Goal: Answer question/provide support

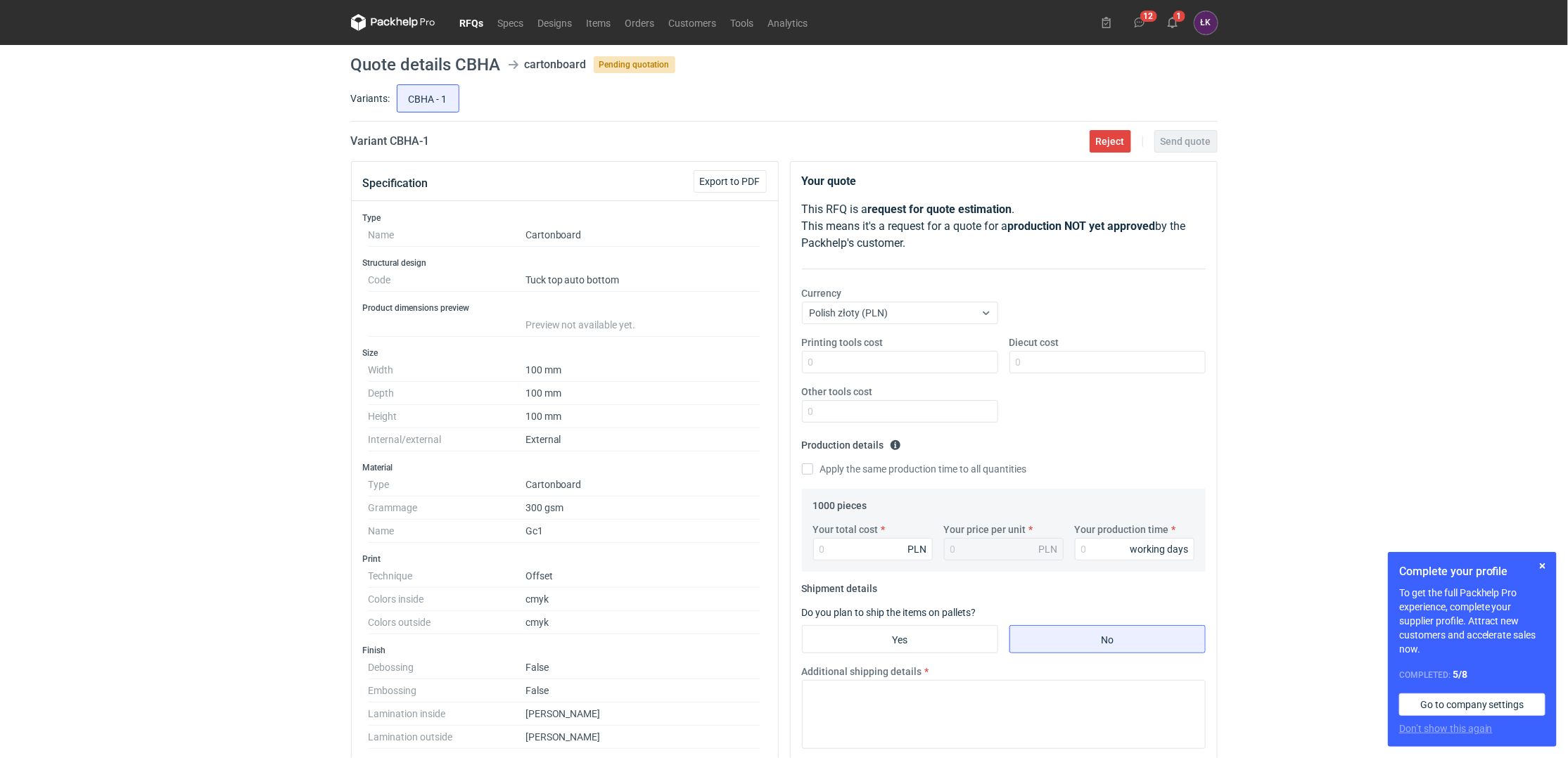
click at [156, 344] on div "RFQs Specs Designs Items Orders Customers Tools Analytics 12 1 ŁK Łukasz Kowals…" at bounding box center [784, 379] width 1568 height 758
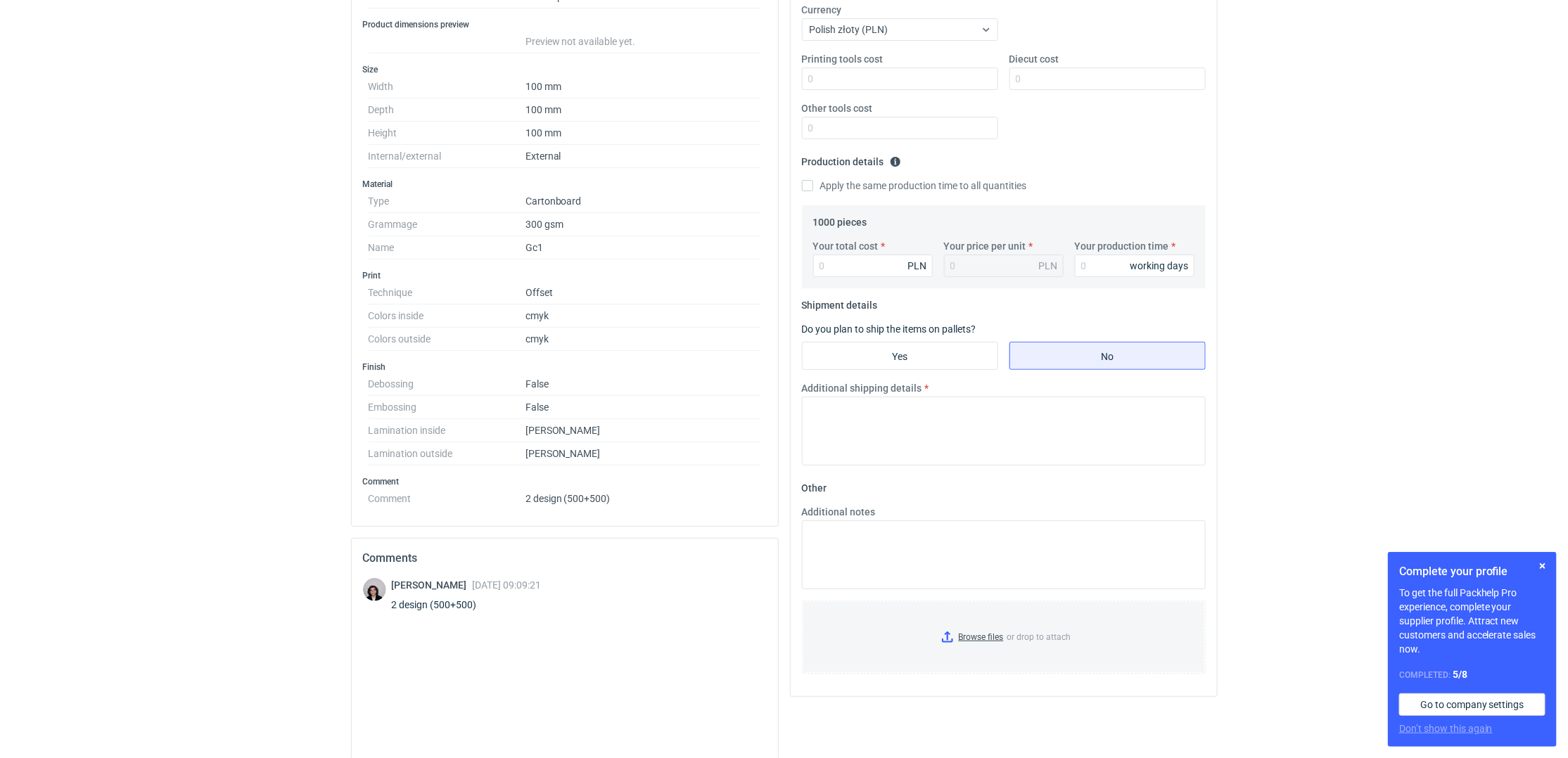
scroll to position [187, 0]
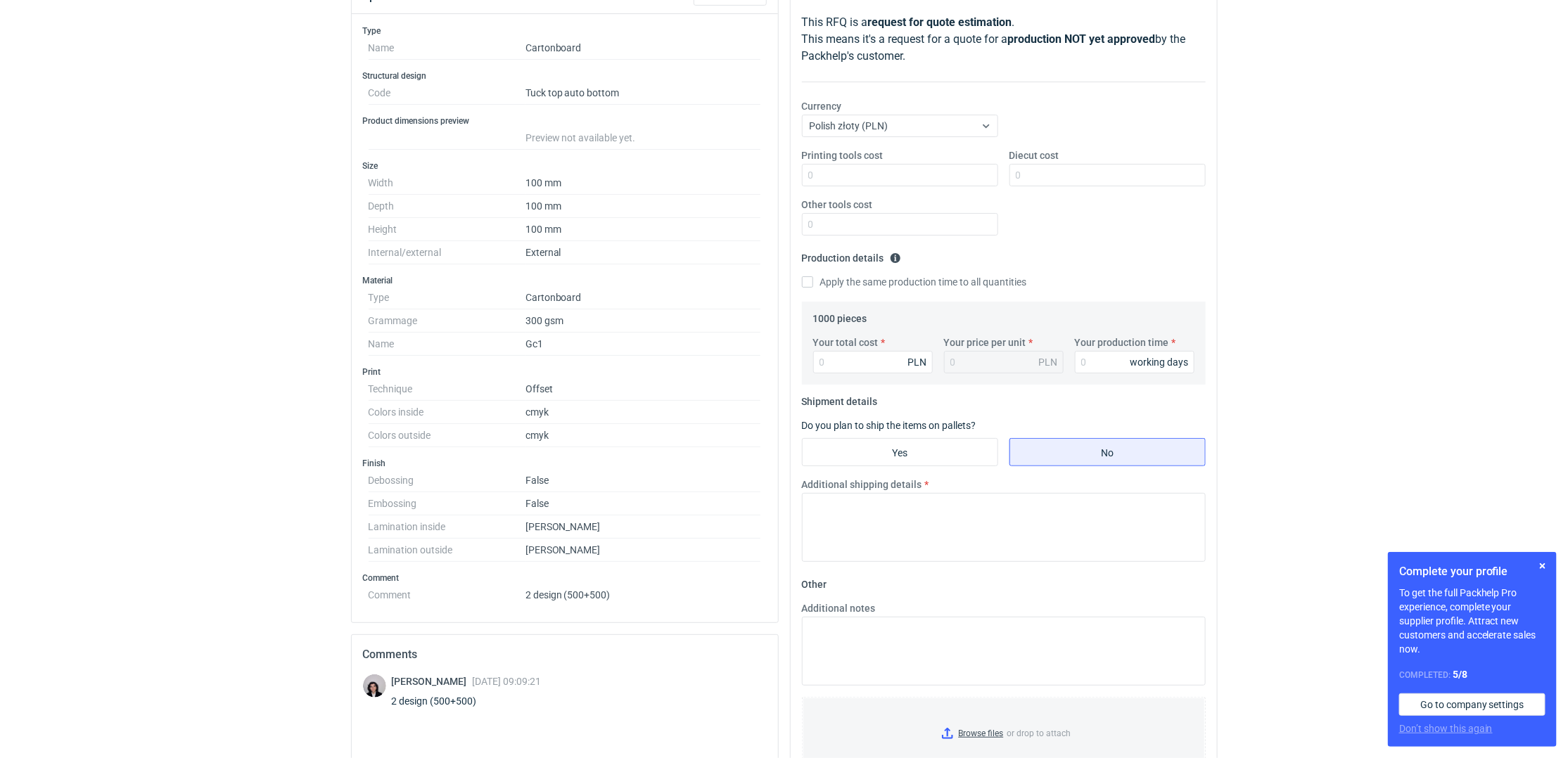
click at [594, 351] on dd "Gc1" at bounding box center [643, 345] width 235 height 23
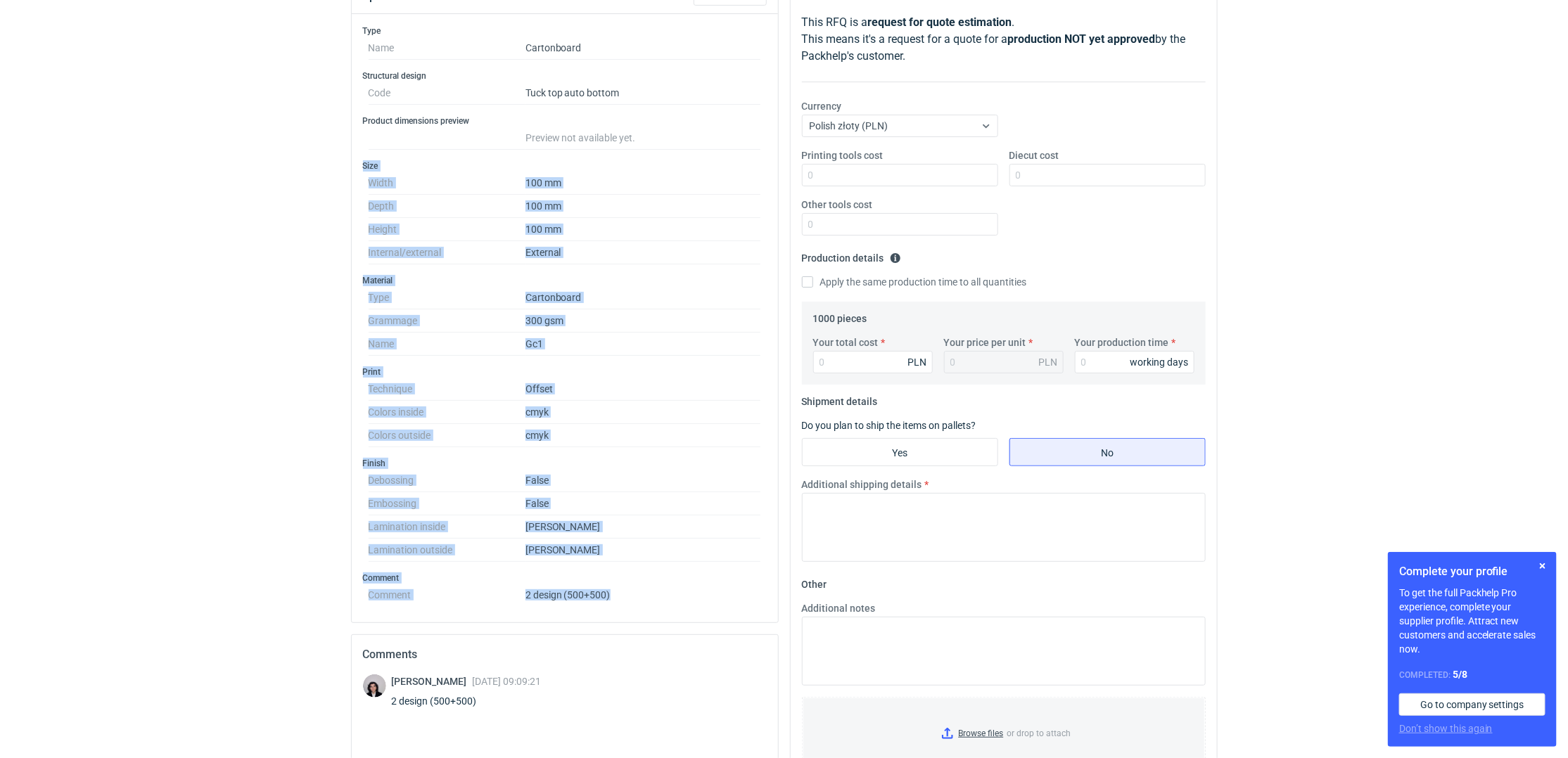
drag, startPoint x: 568, startPoint y: 577, endPoint x: 331, endPoint y: 159, distance: 480.5
click at [331, 159] on div "RFQs Specs Designs Items Orders Customers Tools Analytics 12 1 ŁK Łukasz Kowals…" at bounding box center [784, 191] width 1568 height 758
drag, startPoint x: 331, startPoint y: 159, endPoint x: 658, endPoint y: 602, distance: 550.6
click at [658, 571] on div "RFQs Specs Designs Items Orders Customers Tools Analytics 12 1 ŁK Łukasz Kowals…" at bounding box center [784, 191] width 1568 height 758
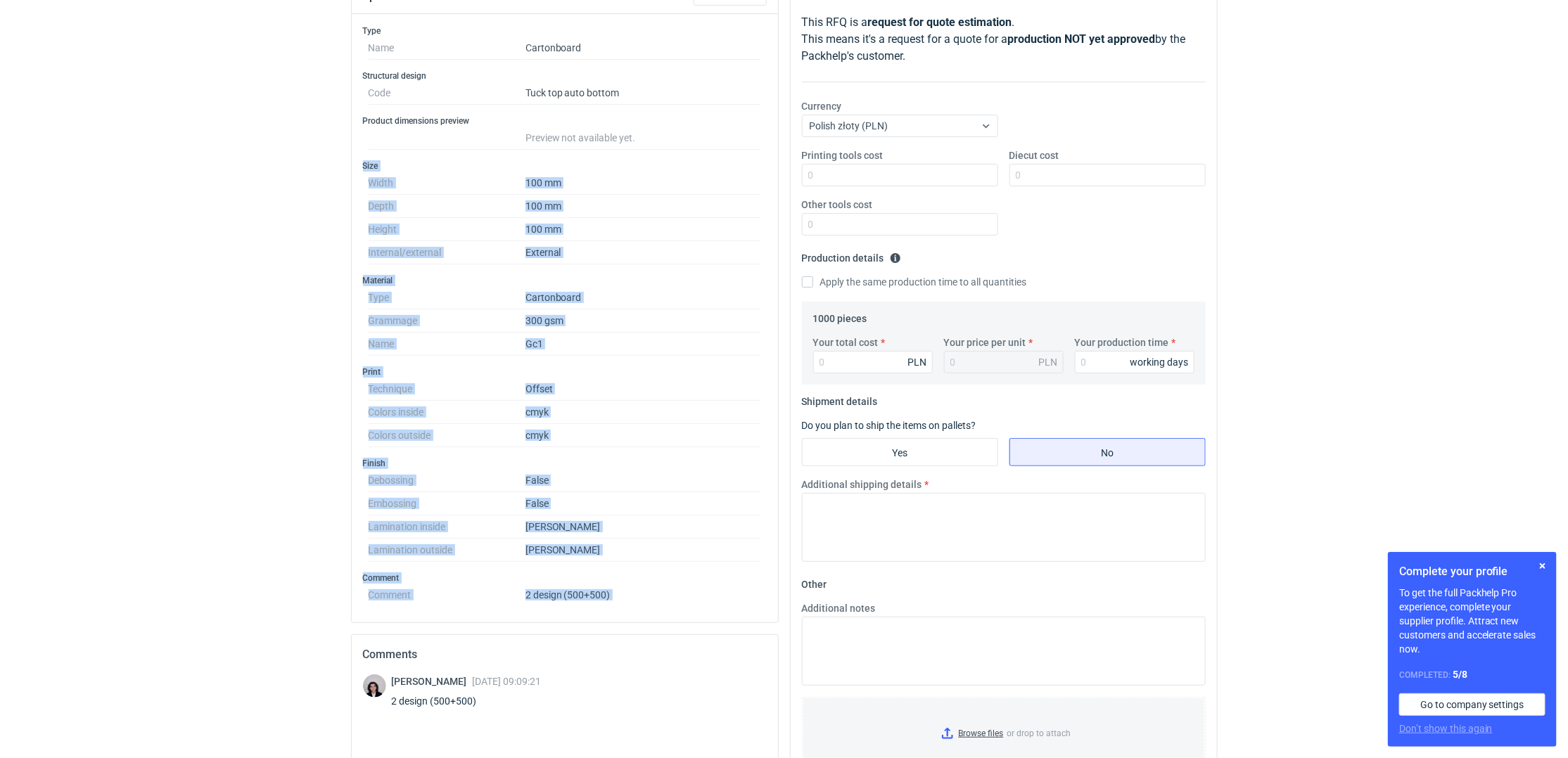
click at [656, 596] on dd "2 design (500+500)" at bounding box center [643, 592] width 235 height 17
drag, startPoint x: 656, startPoint y: 592, endPoint x: 352, endPoint y: 155, distance: 532.3
click at [352, 155] on div "Type Name Cartonboard Structural design Code Tuck top auto bottom Product dimen…" at bounding box center [564, 318] width 426 height 609
drag, startPoint x: 352, startPoint y: 156, endPoint x: 657, endPoint y: 595, distance: 534.6
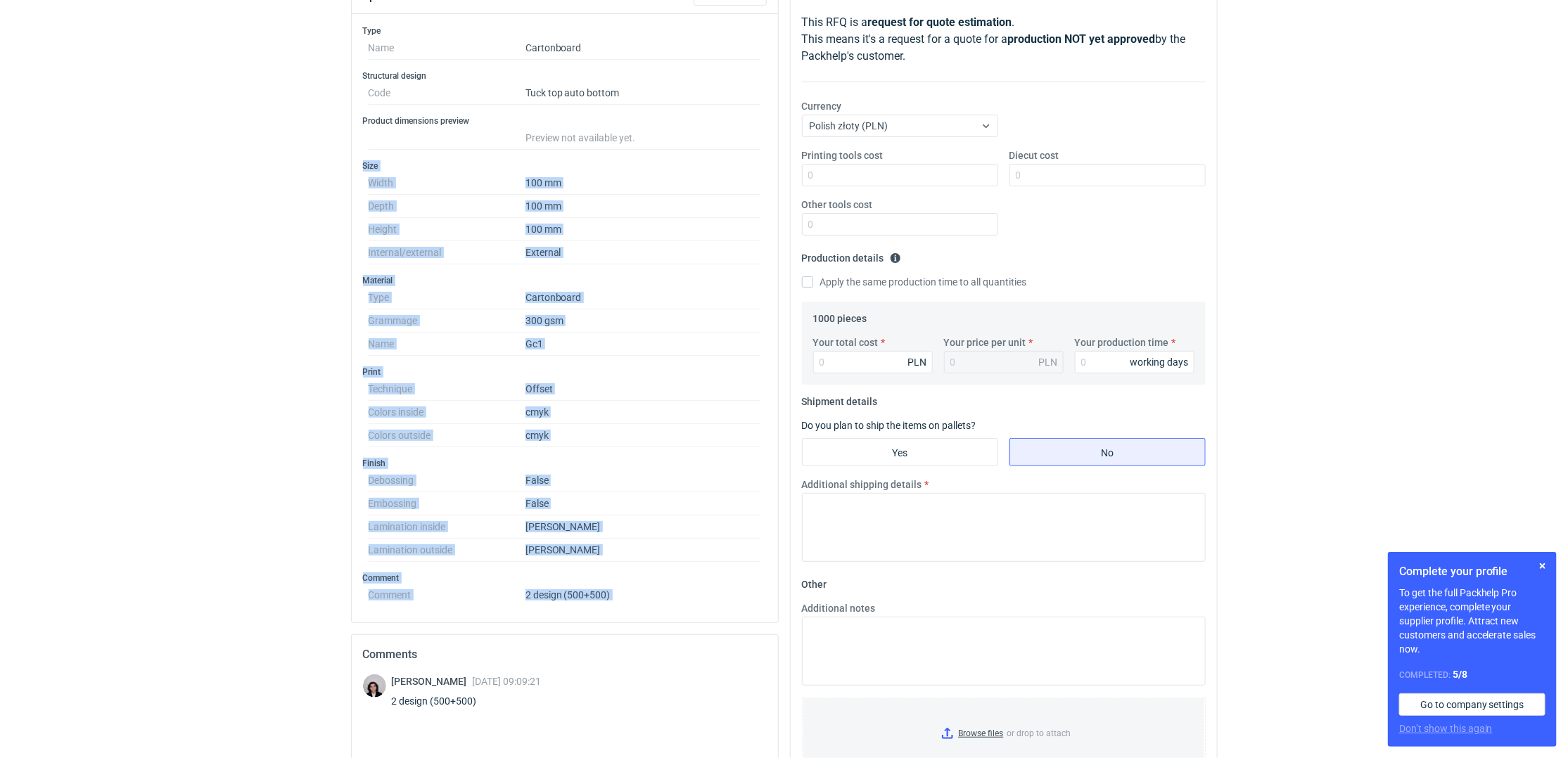
click at [657, 595] on div "Type Name Cartonboard Structural design Code Tuck top auto bottom Product dimen…" at bounding box center [564, 318] width 426 height 609
click at [657, 588] on dd "2 design (500+500)" at bounding box center [643, 592] width 235 height 17
drag, startPoint x: 657, startPoint y: 589, endPoint x: 358, endPoint y: 159, distance: 523.7
click at [358, 159] on div "Type Name Cartonboard Structural design Code Tuck top auto bottom Product dimen…" at bounding box center [564, 318] width 426 height 609
click at [650, 255] on dd "External" at bounding box center [643, 253] width 235 height 23
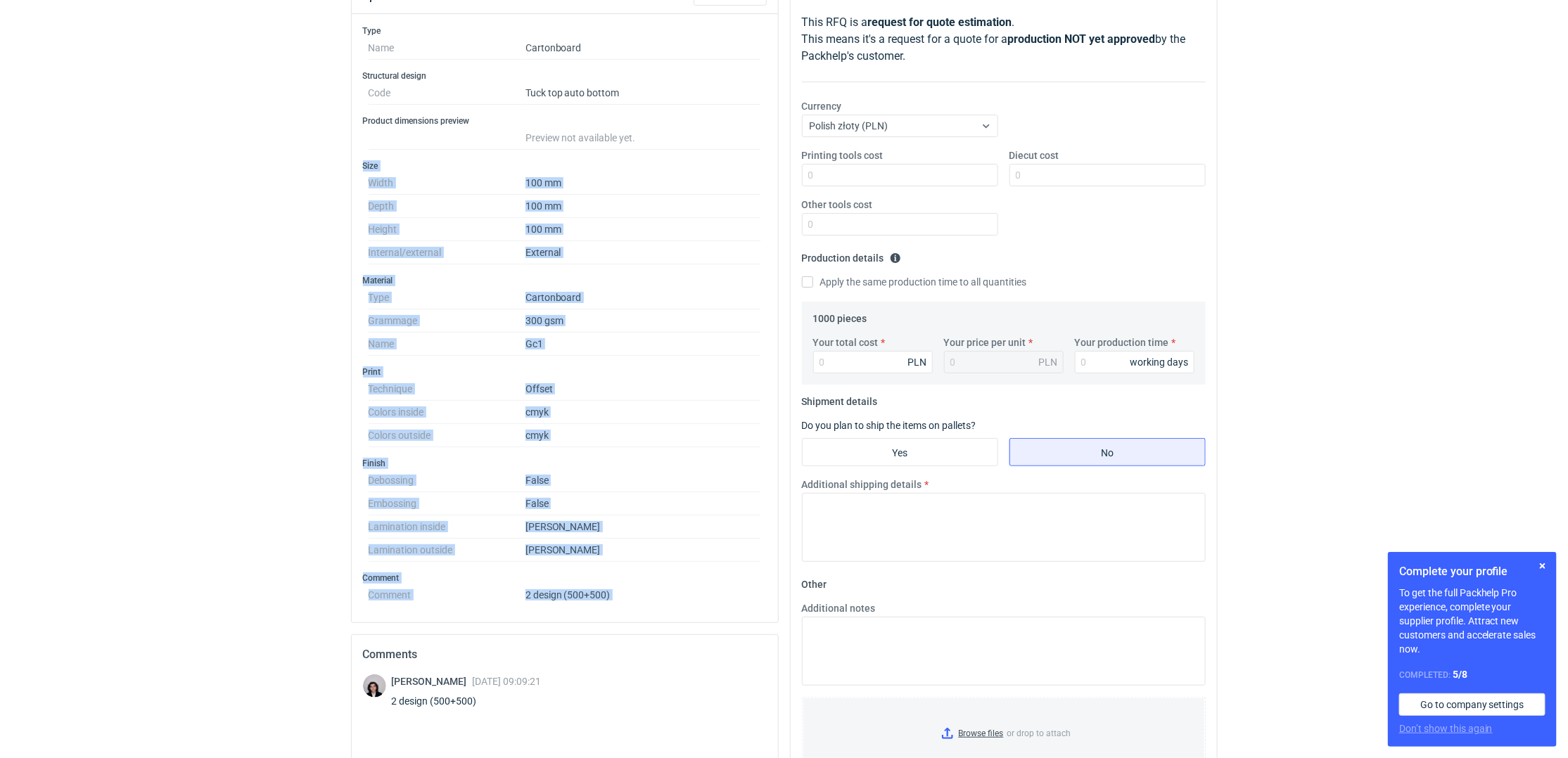
click at [631, 249] on dd "External" at bounding box center [643, 253] width 235 height 23
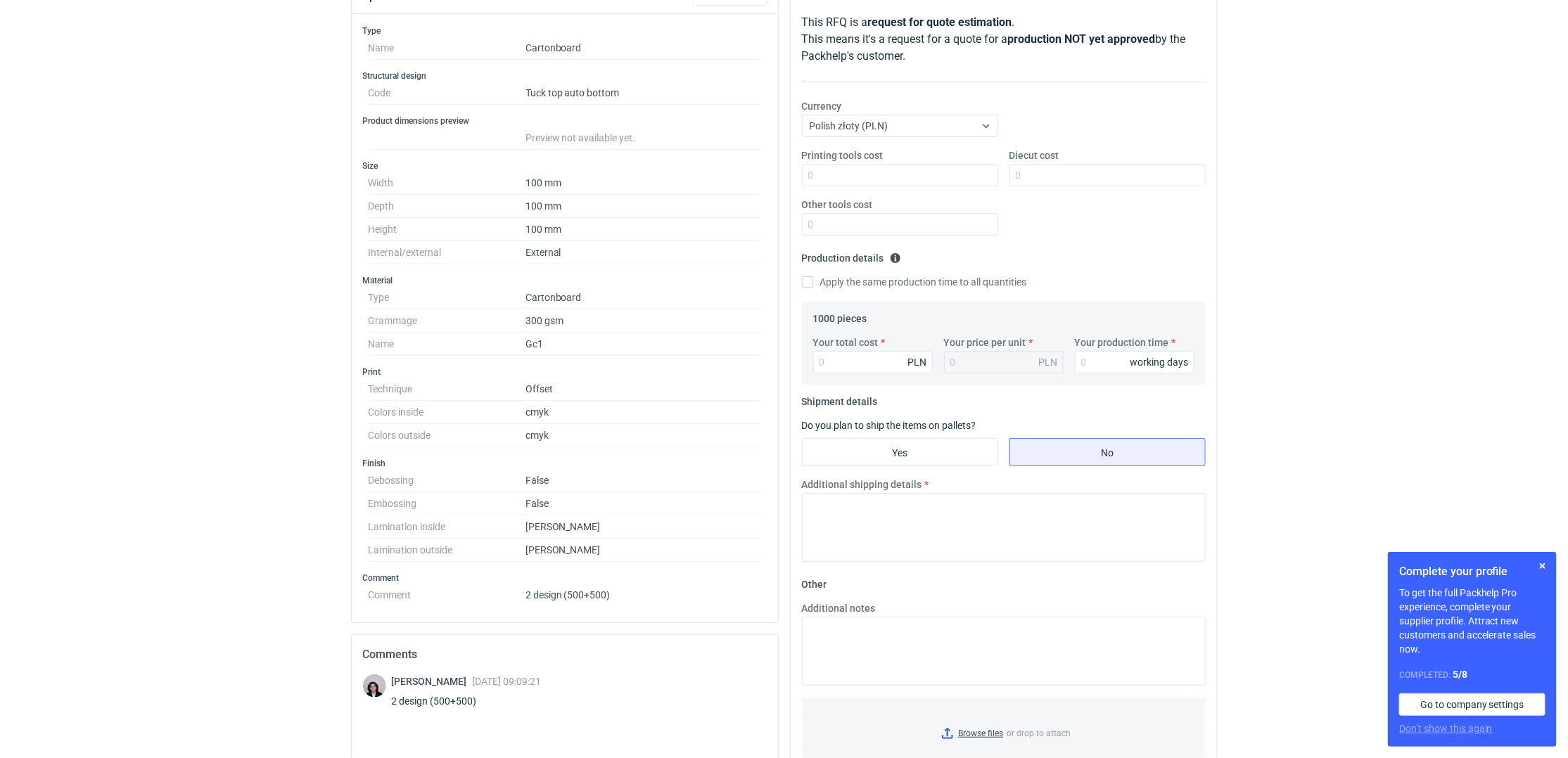
click at [277, 379] on div "RFQs Specs Designs Items Orders Customers Tools Analytics 12 1 ŁK Łukasz Kowals…" at bounding box center [784, 191] width 1568 height 758
click at [57, 314] on div "RFQs Specs Designs Items Orders Customers Tools Analytics 12 1 ŁK Łukasz Kowals…" at bounding box center [784, 191] width 1568 height 758
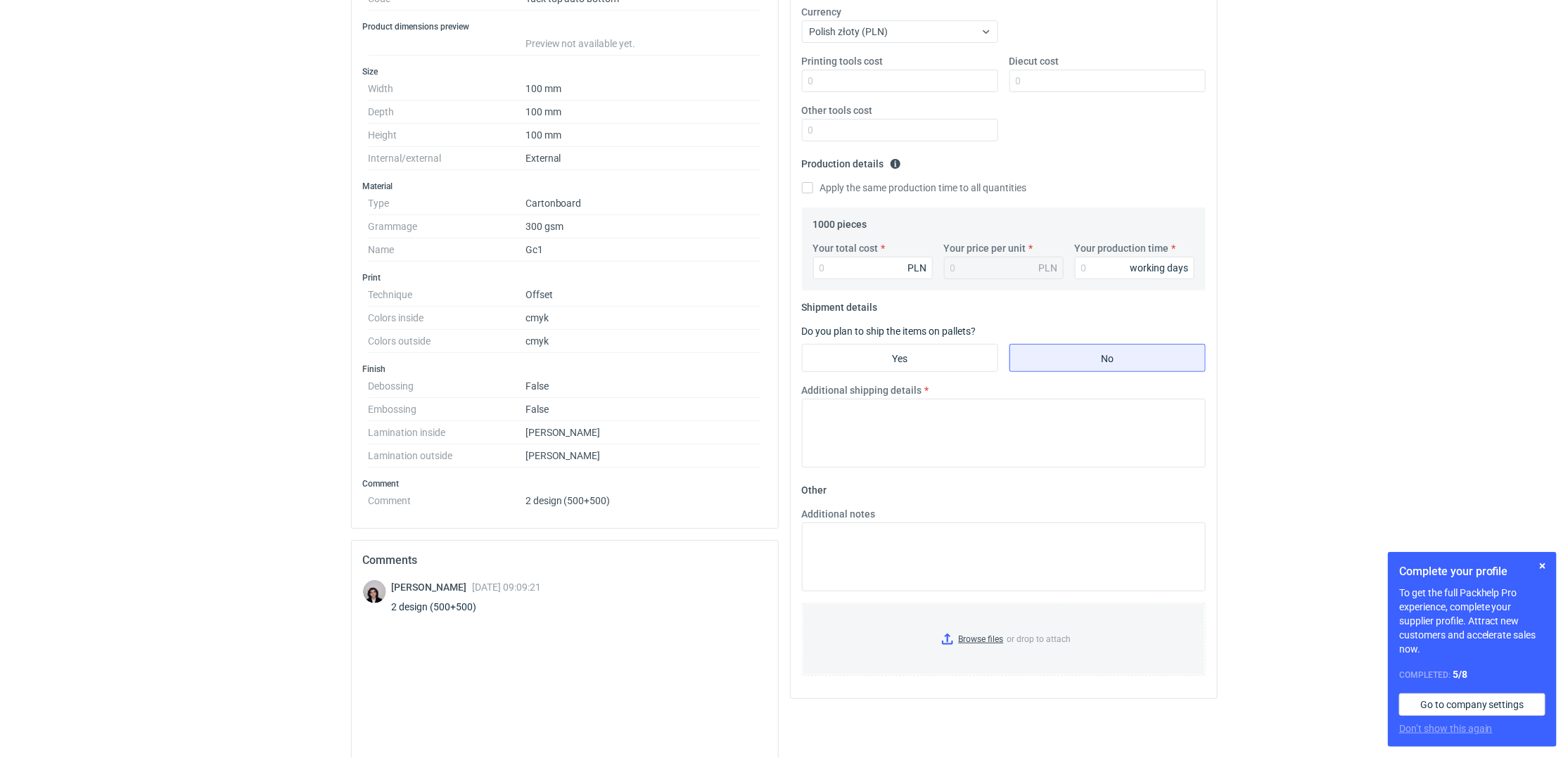
scroll to position [0, 0]
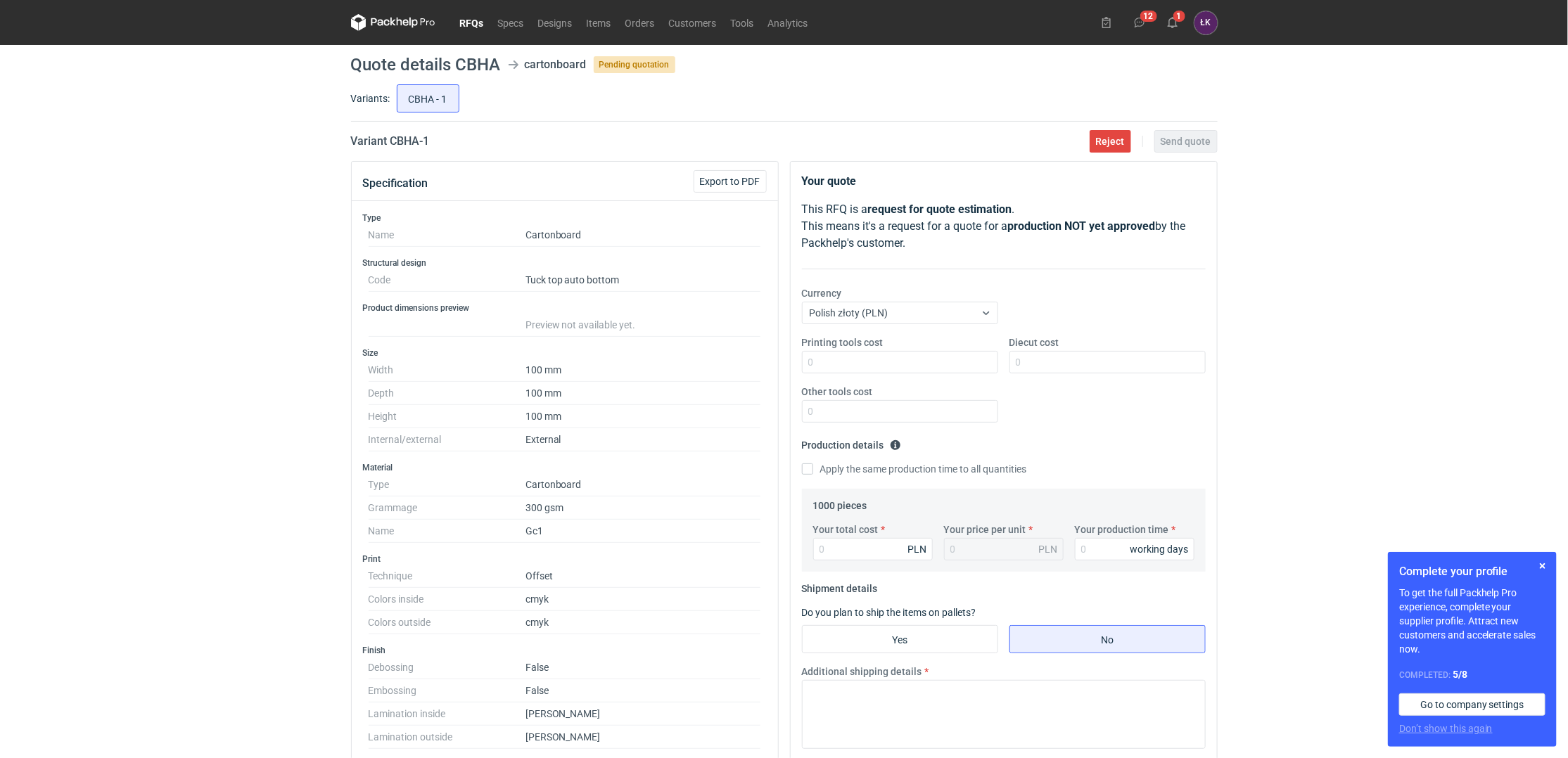
click at [1339, 426] on div "RFQs Specs Designs Items Orders Customers Tools Analytics 12 1 ŁK Łukasz Kowals…" at bounding box center [784, 379] width 1568 height 758
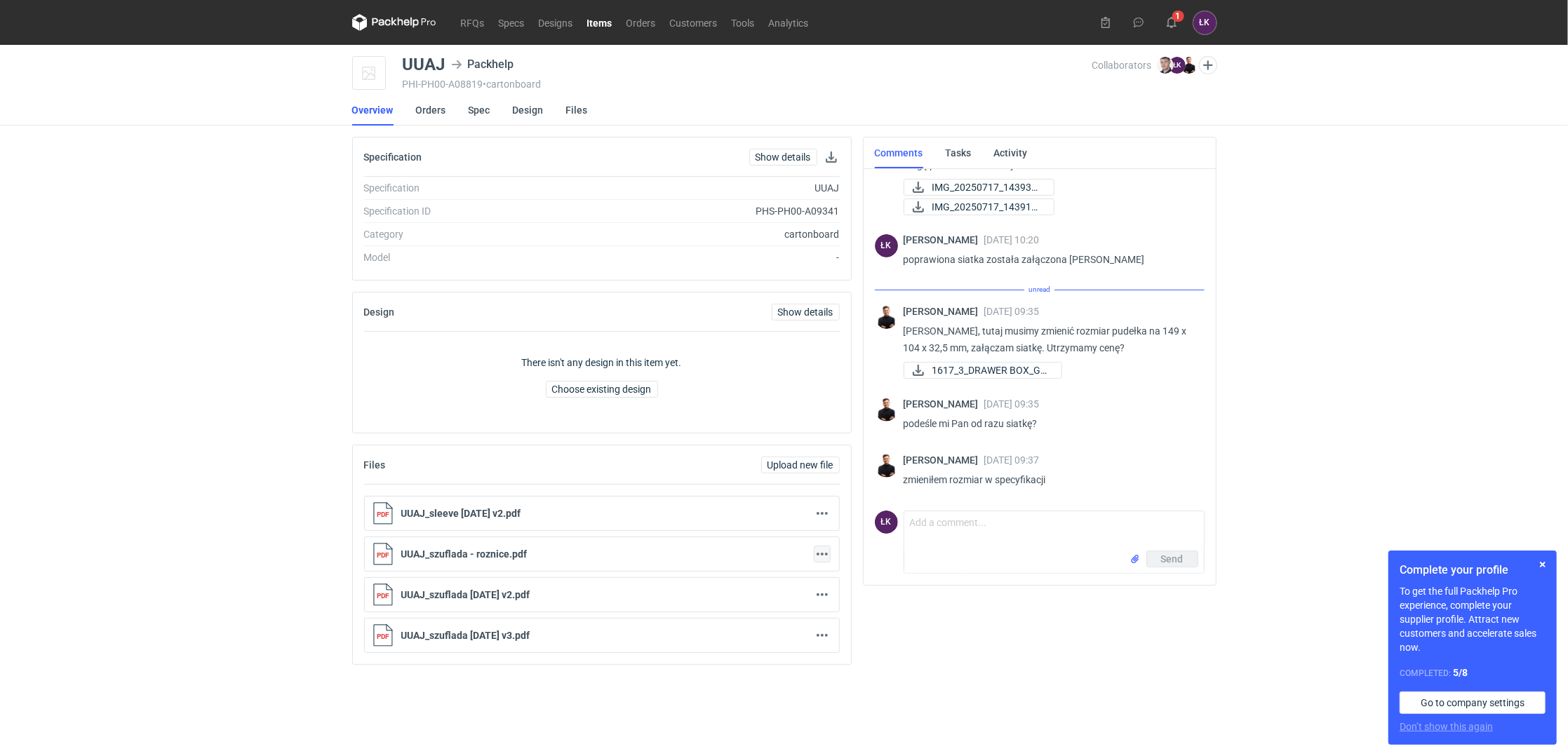
scroll to position [327, 0]
click at [154, 493] on div "RFQs Specs Designs Items Orders Customers Tools Analytics 1 ŁK [PERSON_NAME] [P…" at bounding box center [784, 378] width 1568 height 756
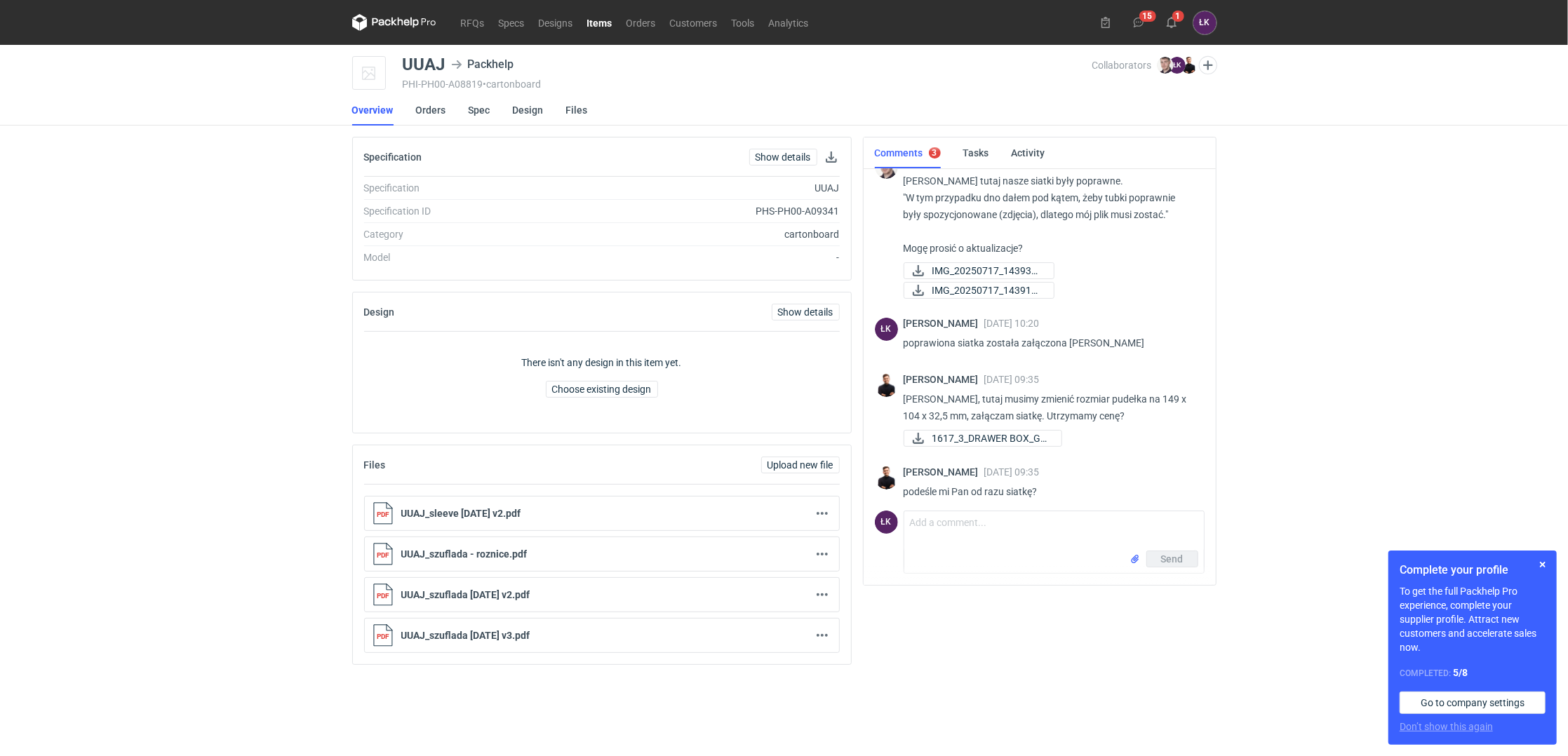
scroll to position [312, 0]
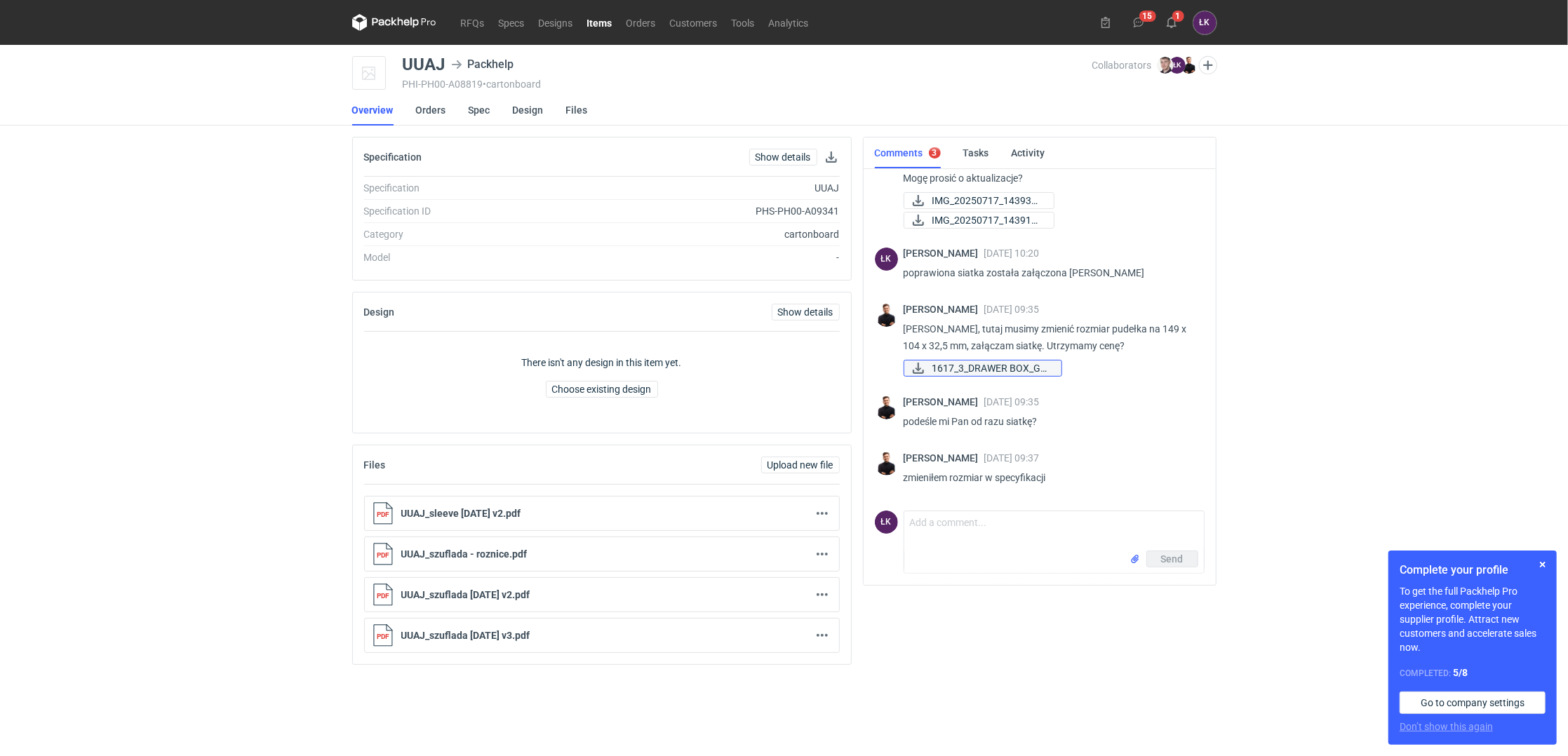
click at [1006, 371] on span "1617_3_DRAWER BOX_GC..." at bounding box center [991, 368] width 118 height 15
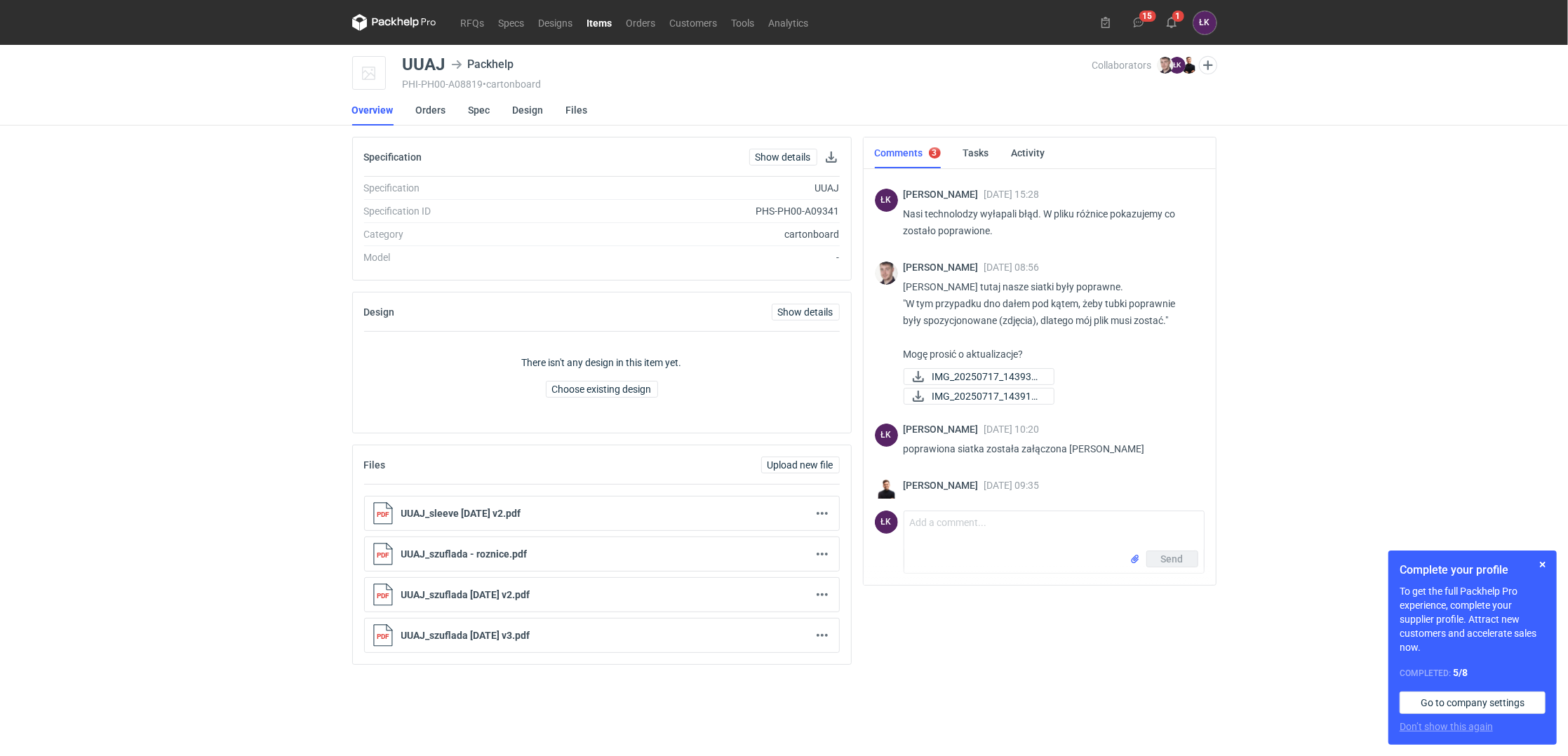
scroll to position [0, 0]
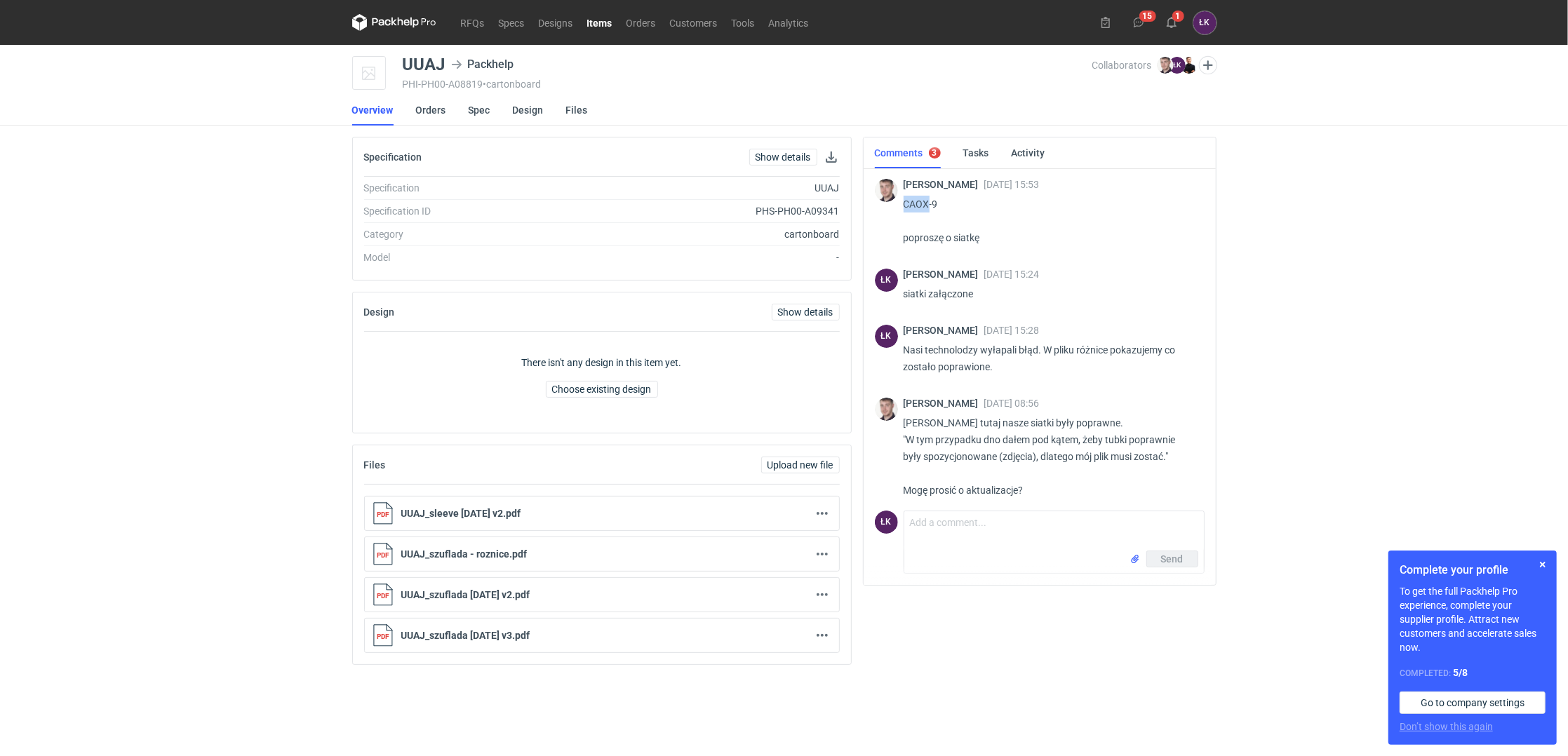
drag, startPoint x: 904, startPoint y: 208, endPoint x: 926, endPoint y: 205, distance: 22.2
click at [926, 205] on p "CAOX-9 poproszę o siatkę" at bounding box center [1048, 220] width 290 height 50
copy p "CAOX"
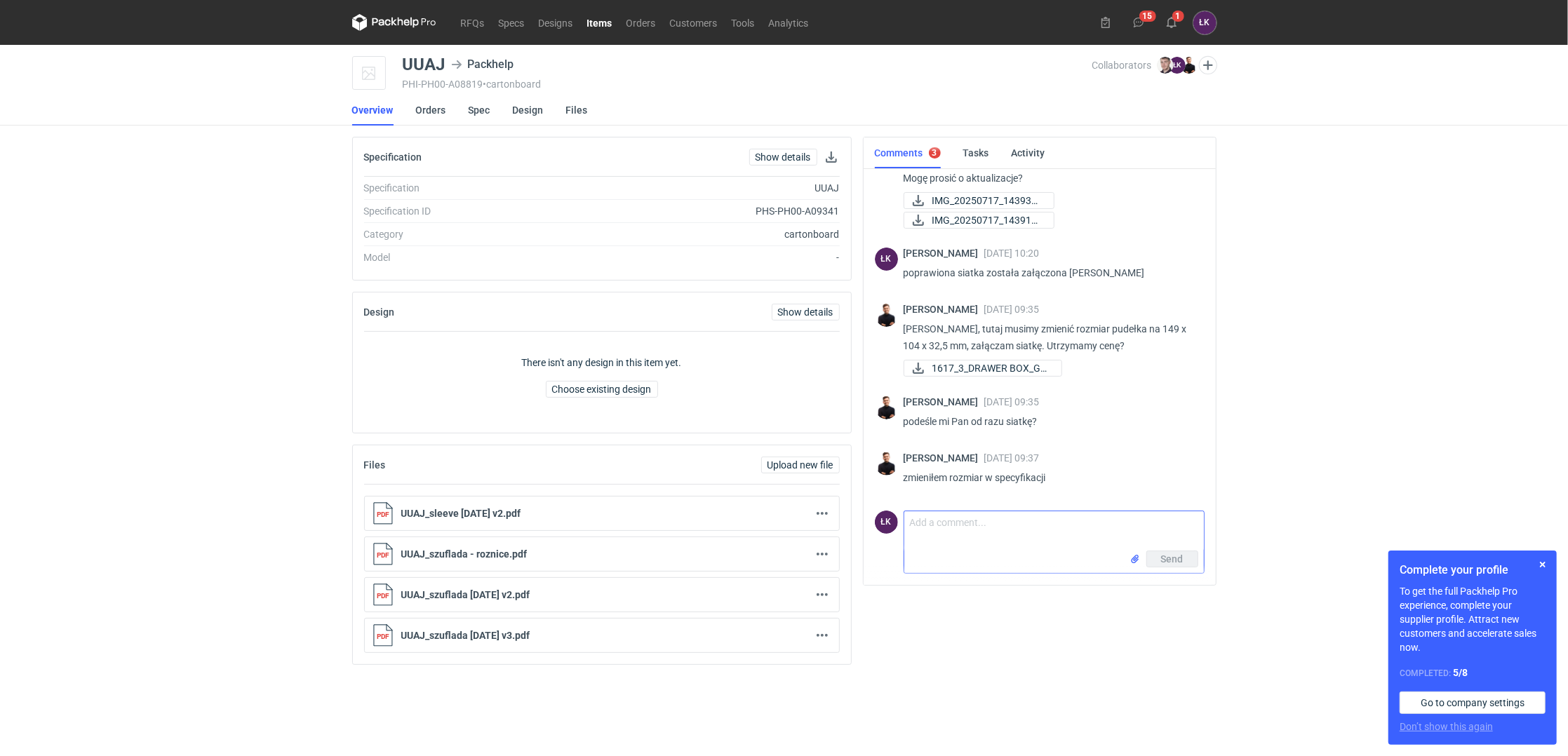
click at [983, 524] on textarea "Comment message" at bounding box center [1054, 531] width 300 height 39
click at [1080, 524] on textarea "[PERSON_NAME] cena się nie zmieni" at bounding box center [1054, 531] width 300 height 39
type textarea "[PERSON_NAME] cena się nie zmieni. Przekazuję technologom żeby to jeszcze raz s…"
click at [1184, 568] on button "Send" at bounding box center [1172, 562] width 52 height 17
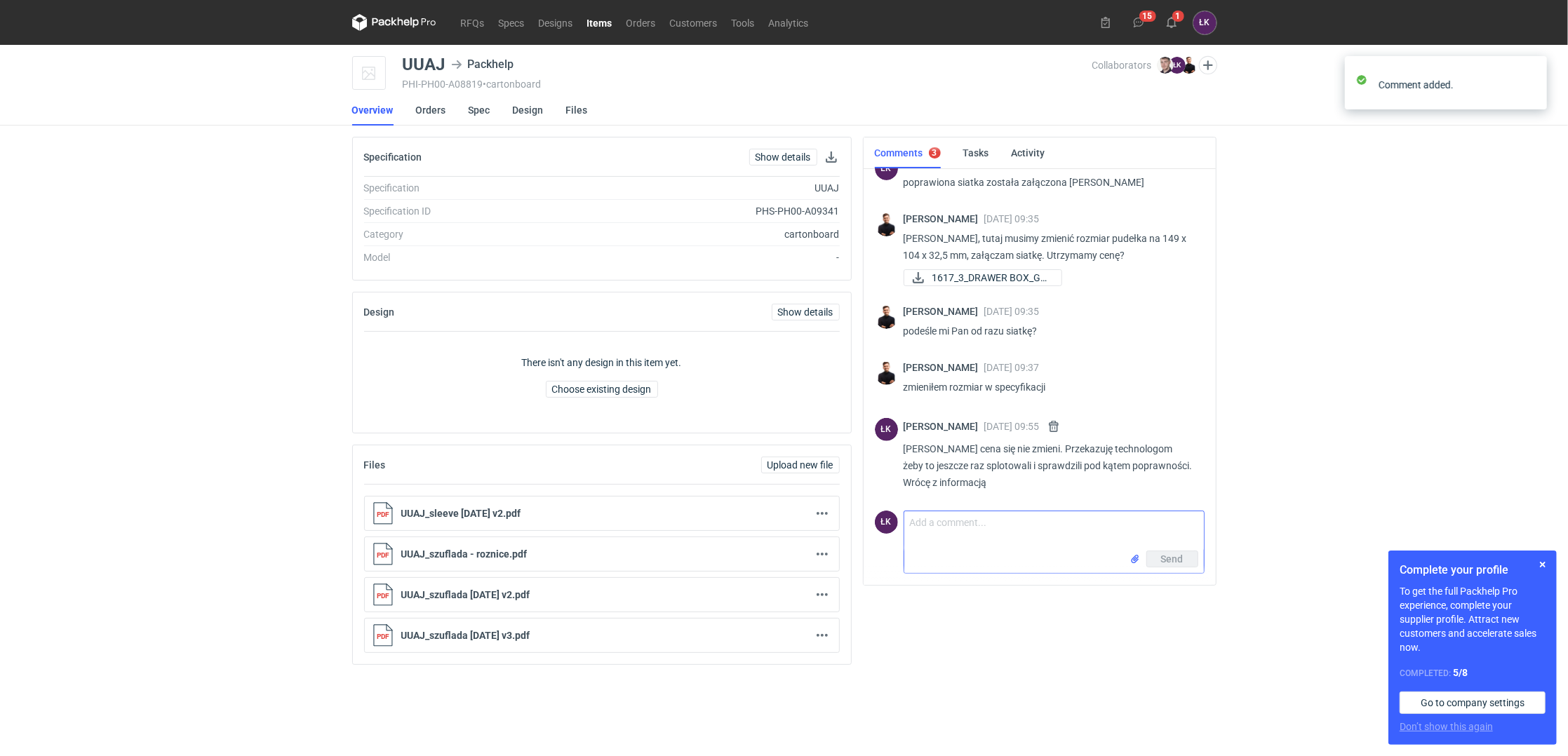
scroll to position [408, 0]
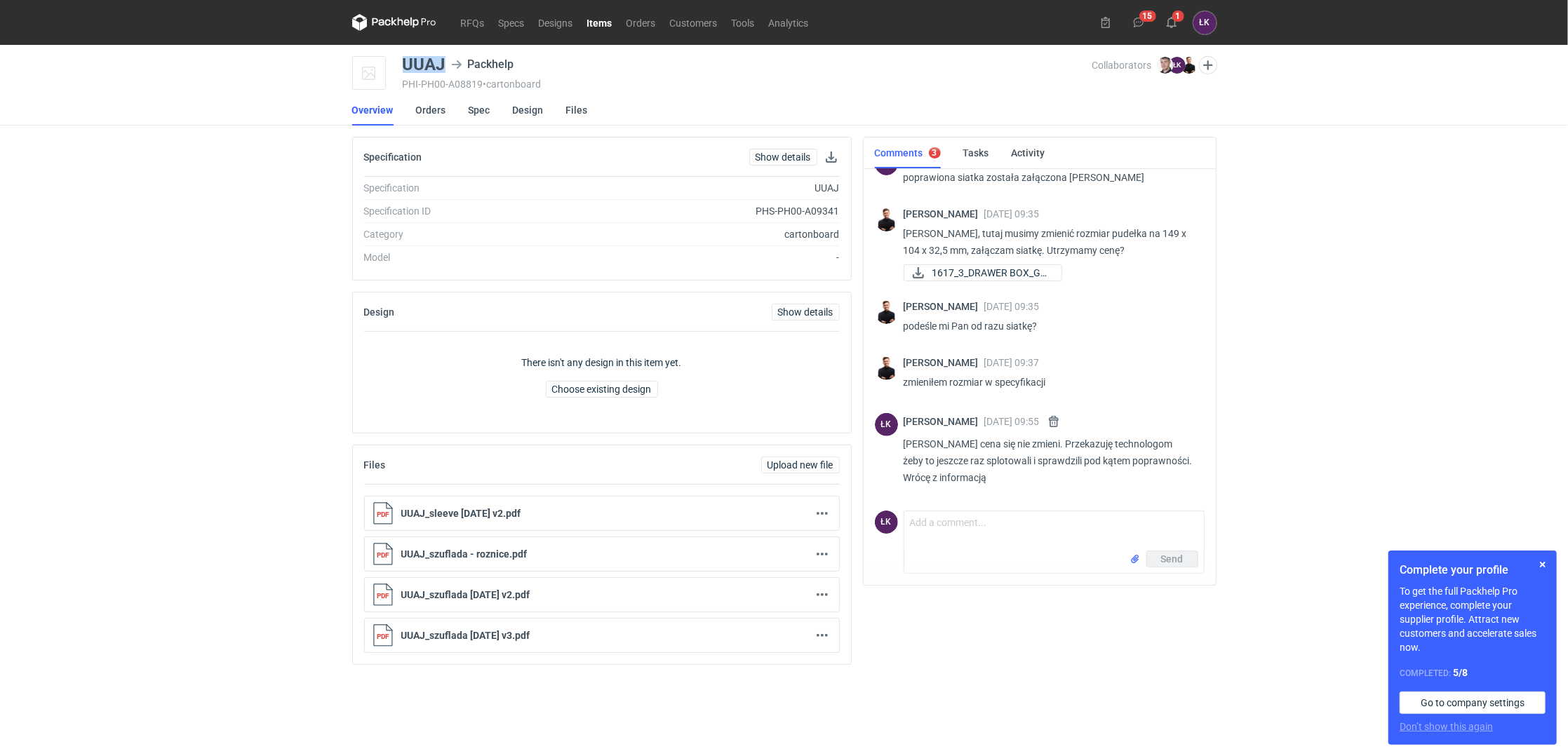
drag, startPoint x: 402, startPoint y: 59, endPoint x: 447, endPoint y: 64, distance: 45.3
click at [447, 64] on div "UUAJ Packhelp" at bounding box center [462, 65] width 119 height 17
copy div "UUAJ"
click at [312, 351] on div "RFQs Specs Designs Items Orders Customers Tools Analytics 15 1 ŁK [PERSON_NAME]…" at bounding box center [784, 378] width 1568 height 756
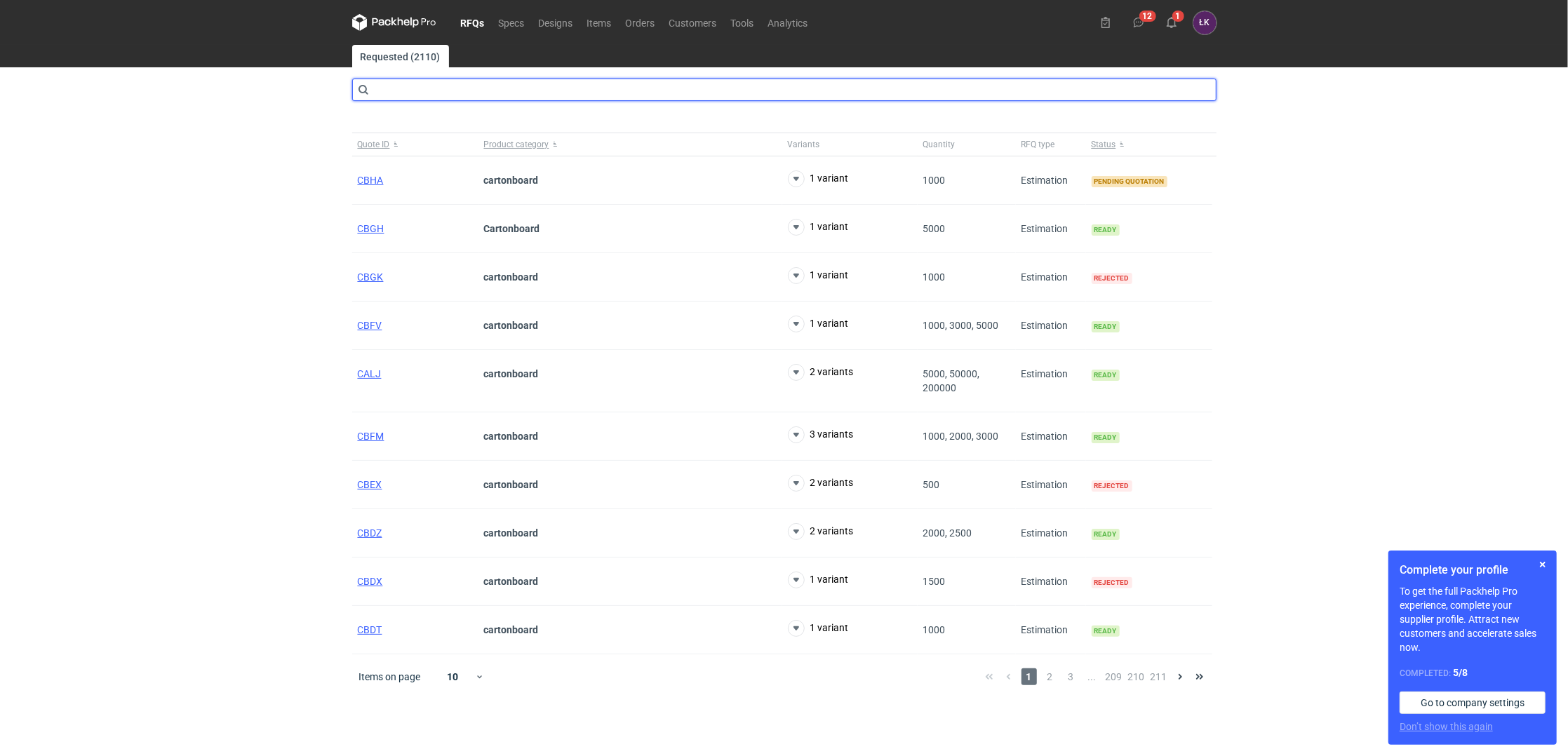
click at [517, 95] on input "text" at bounding box center [784, 90] width 864 height 22
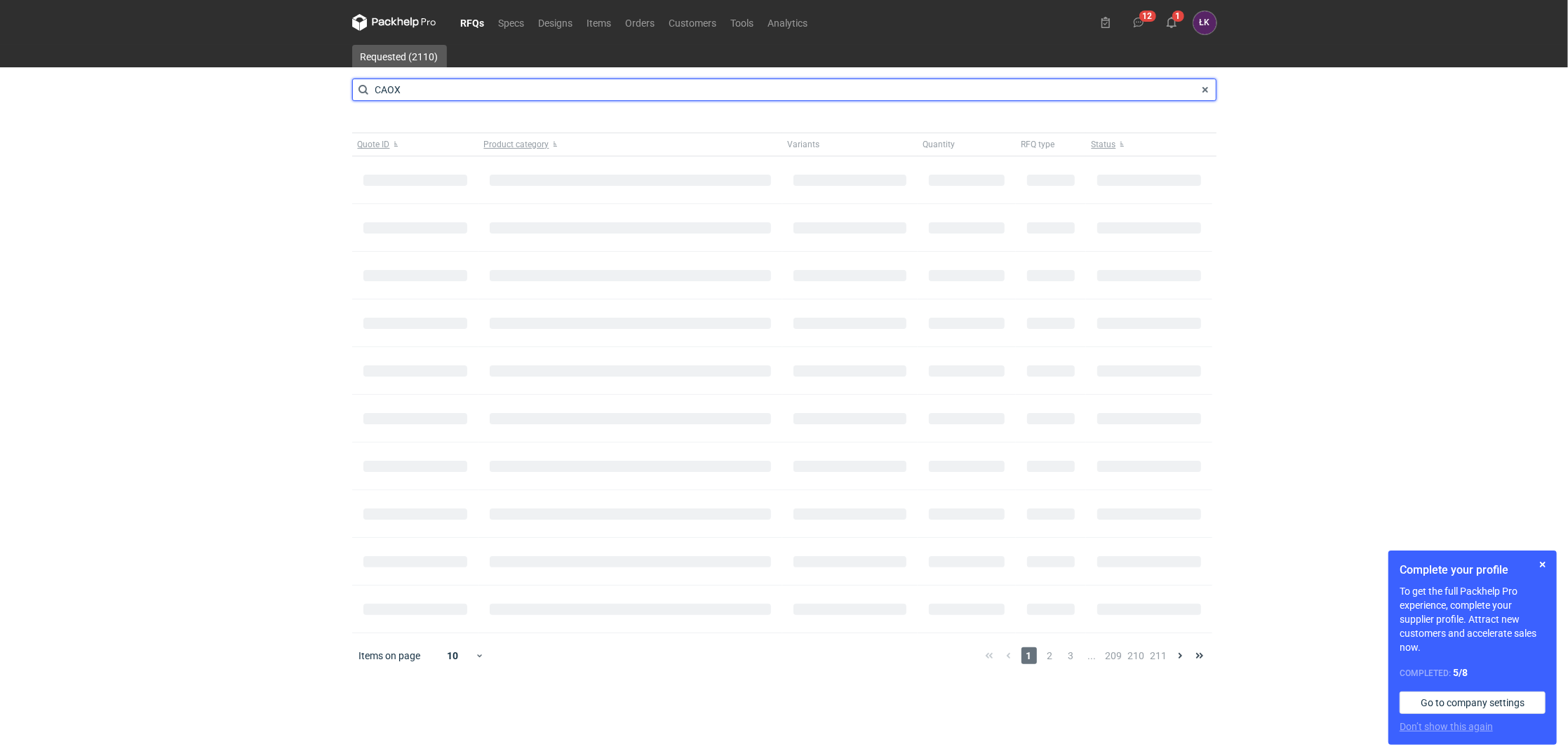
type input "CAOX"
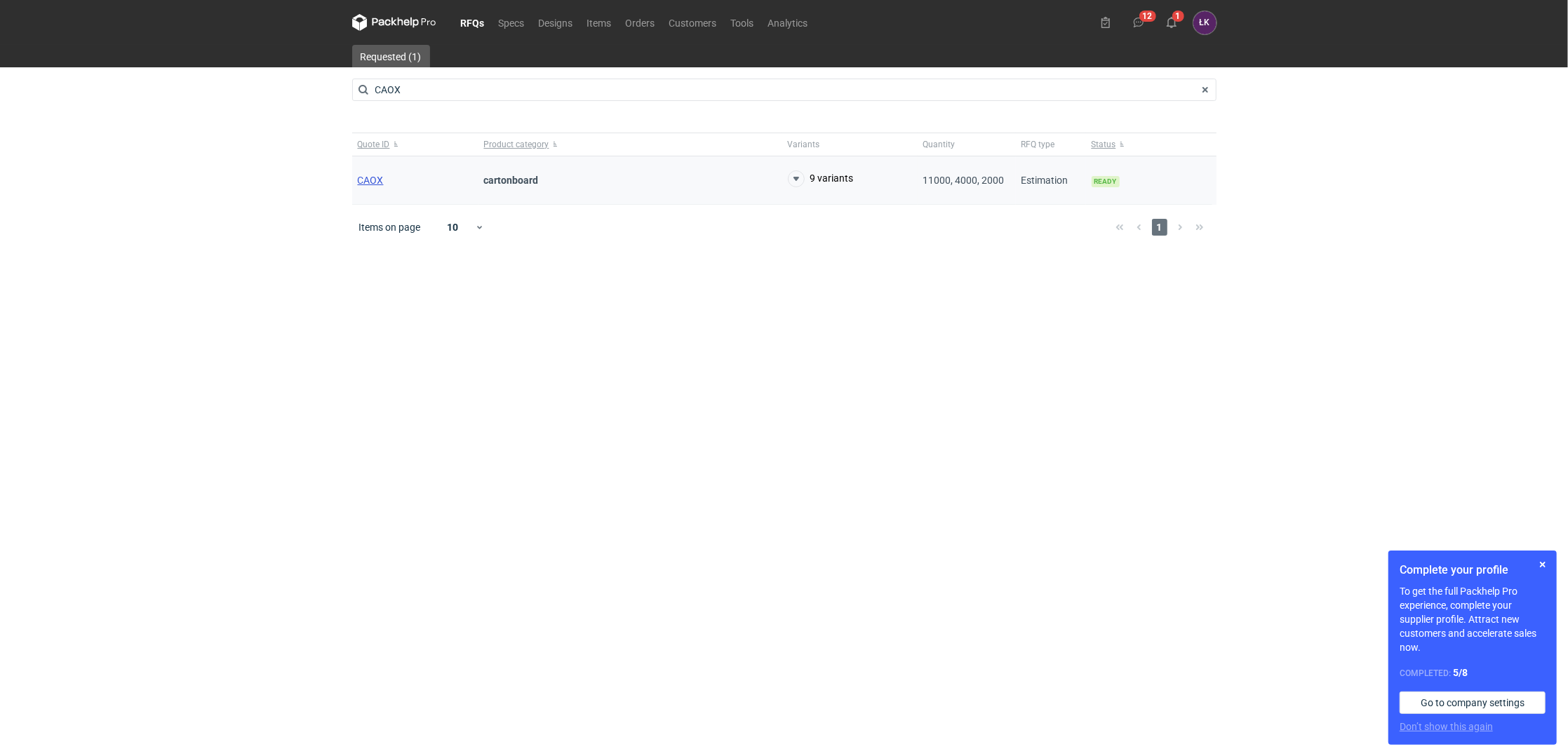
click at [372, 178] on span "CAOX" at bounding box center [371, 180] width 26 height 12
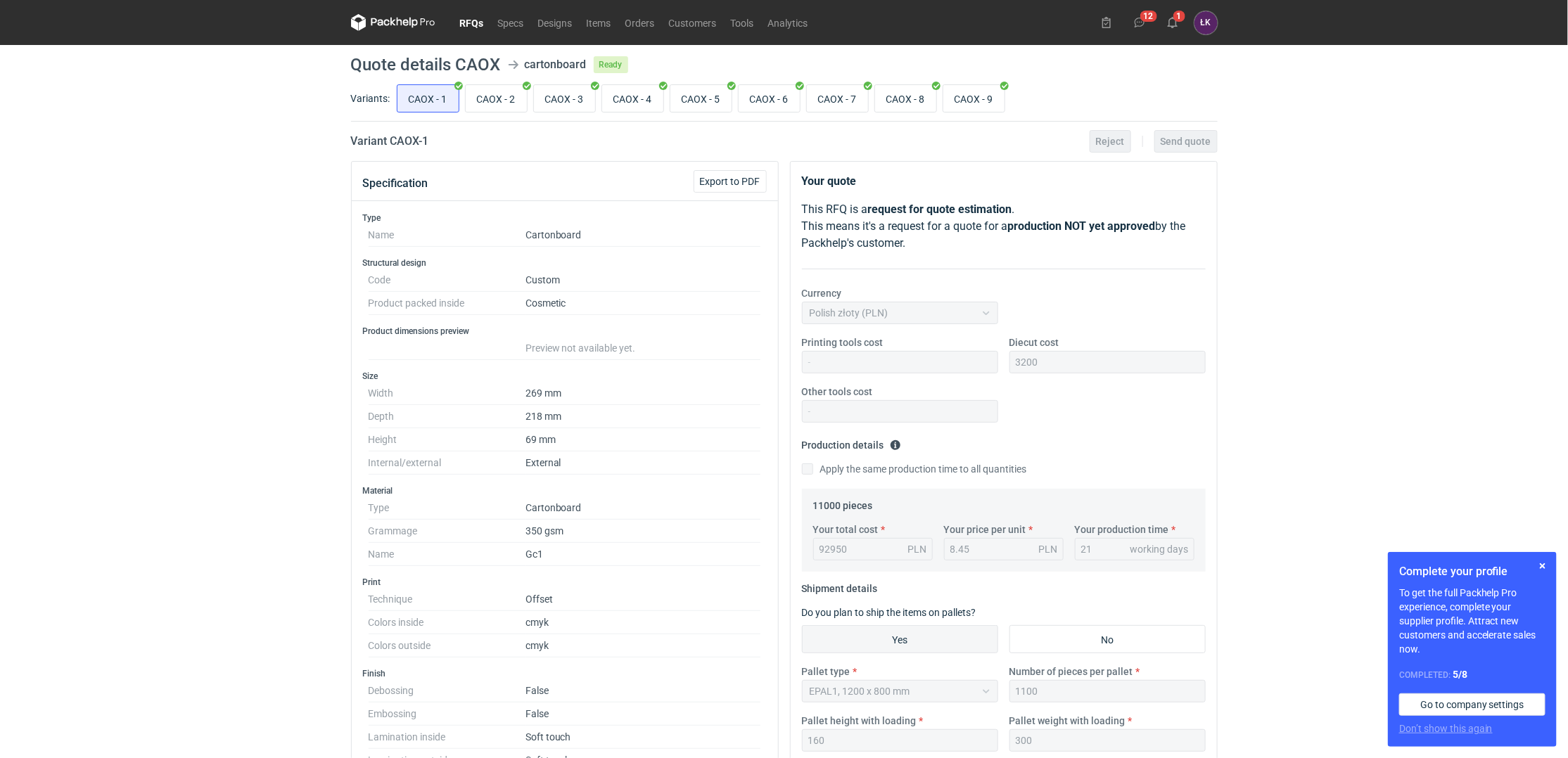
scroll to position [160, 0]
click at [982, 99] on input "CAOX - 9" at bounding box center [973, 98] width 61 height 27
radio input "true"
click at [630, 91] on input "CAOX - 4" at bounding box center [633, 98] width 61 height 27
radio input "true"
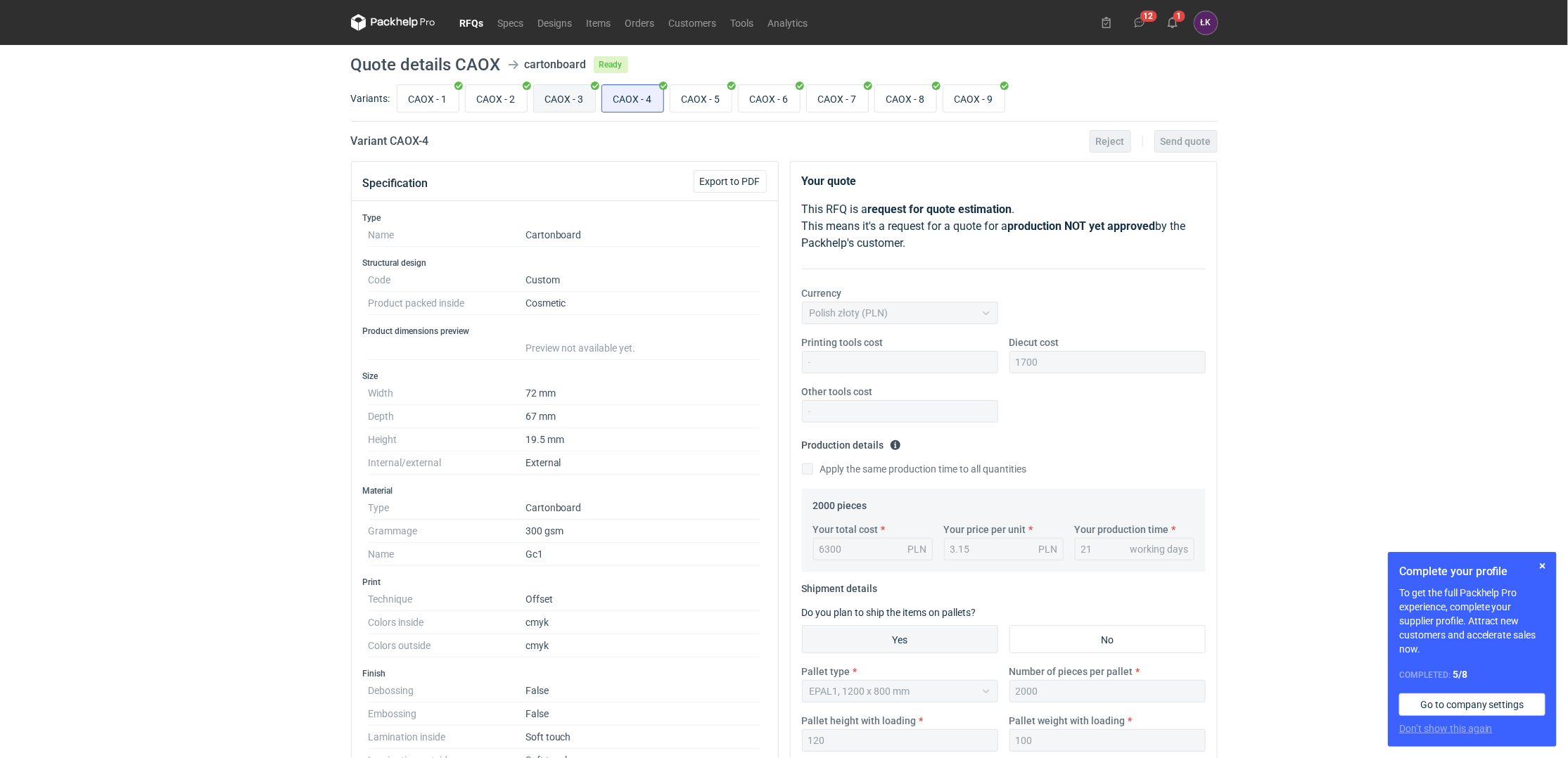
click at [588, 91] on input "CAOX - 3" at bounding box center [564, 98] width 61 height 27
radio input "true"
click at [524, 95] on input "CAOX - 2" at bounding box center [496, 98] width 61 height 27
radio input "true"
click at [976, 91] on input "CAOX - 9" at bounding box center [973, 98] width 61 height 27
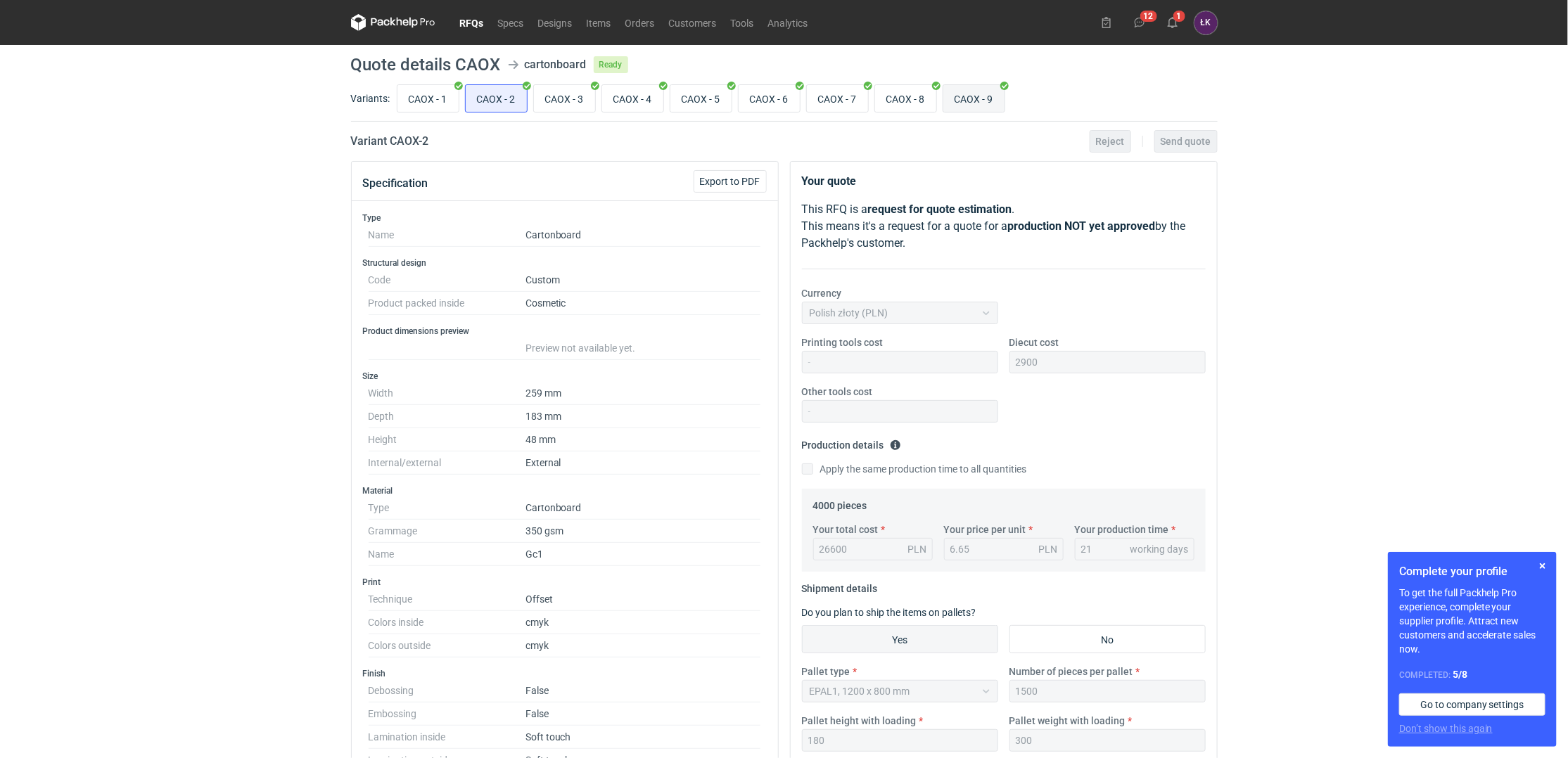
radio input "true"
click at [1426, 502] on div "RFQs Specs Designs Items Orders Customers Tools Analytics 12 1 ŁK Łukasz Kowals…" at bounding box center [784, 379] width 1568 height 758
click at [1544, 565] on button "button" at bounding box center [1542, 566] width 17 height 17
